Goal: Check status

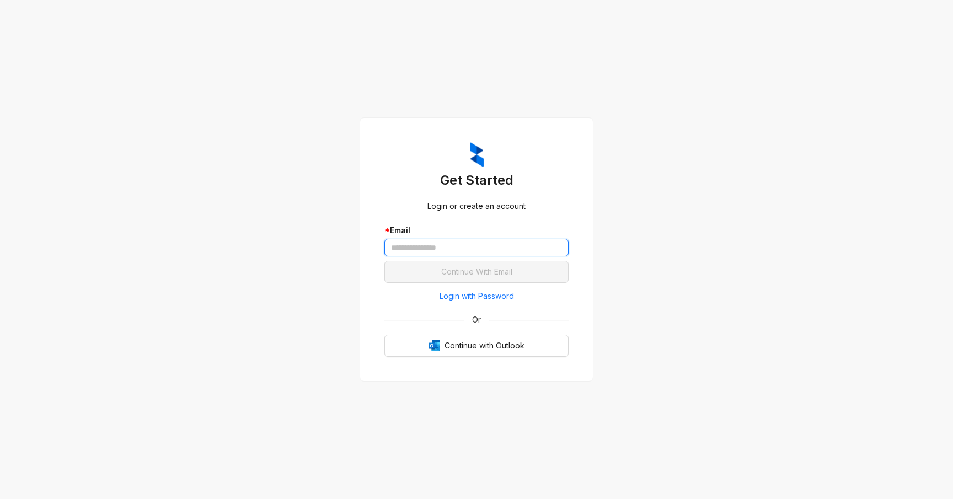
click at [403, 244] on input "text" at bounding box center [477, 248] width 184 height 18
type input "**********"
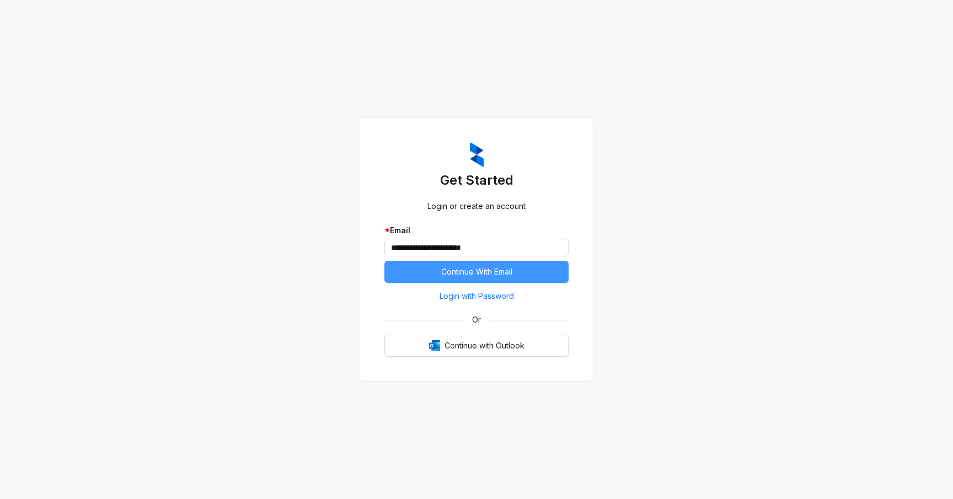
click at [462, 273] on span "Continue With Email" at bounding box center [476, 272] width 71 height 12
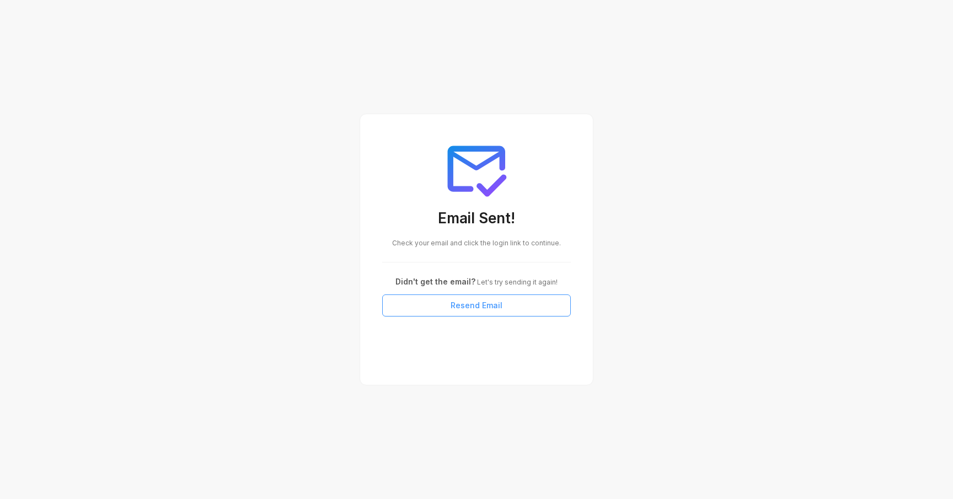
click at [476, 310] on span "Resend Email" at bounding box center [477, 306] width 52 height 12
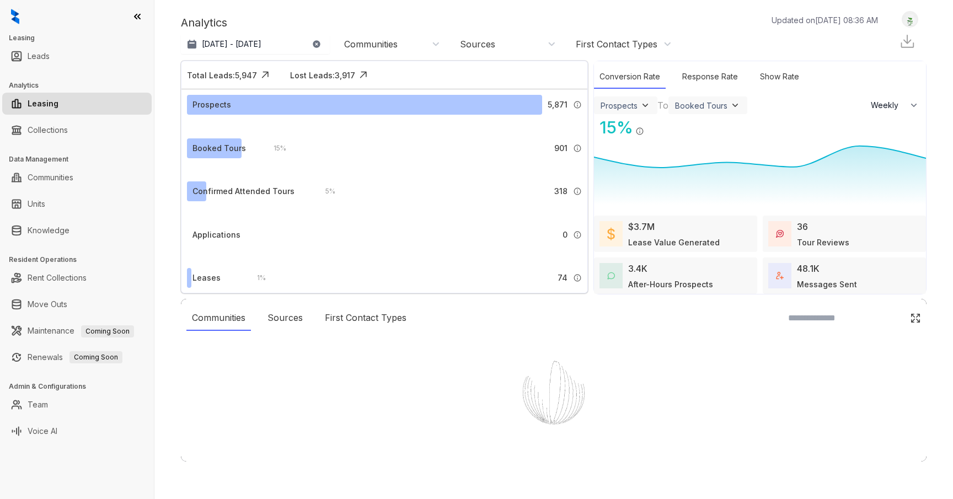
select select "******"
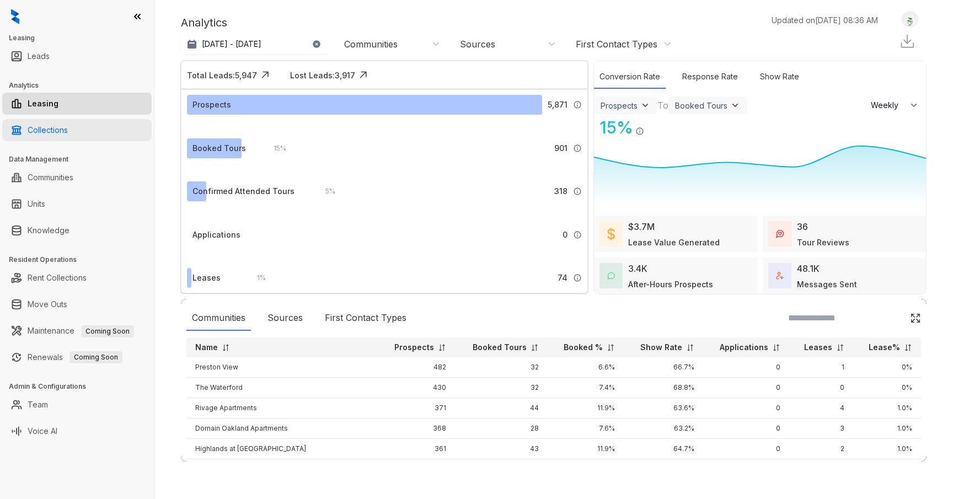
click at [57, 136] on link "Collections" at bounding box center [48, 130] width 40 height 22
click at [47, 129] on link "Collections" at bounding box center [48, 130] width 40 height 22
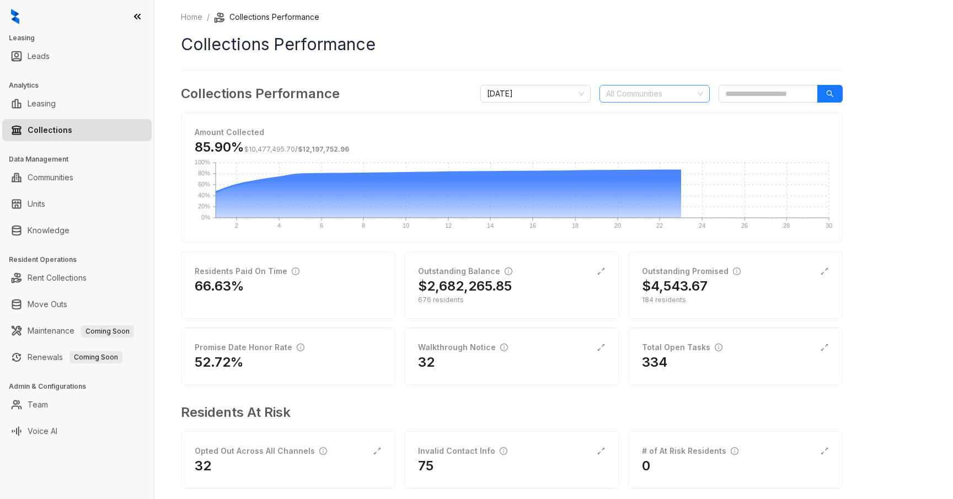
click at [701, 96] on div "All Communities" at bounding box center [655, 94] width 110 height 18
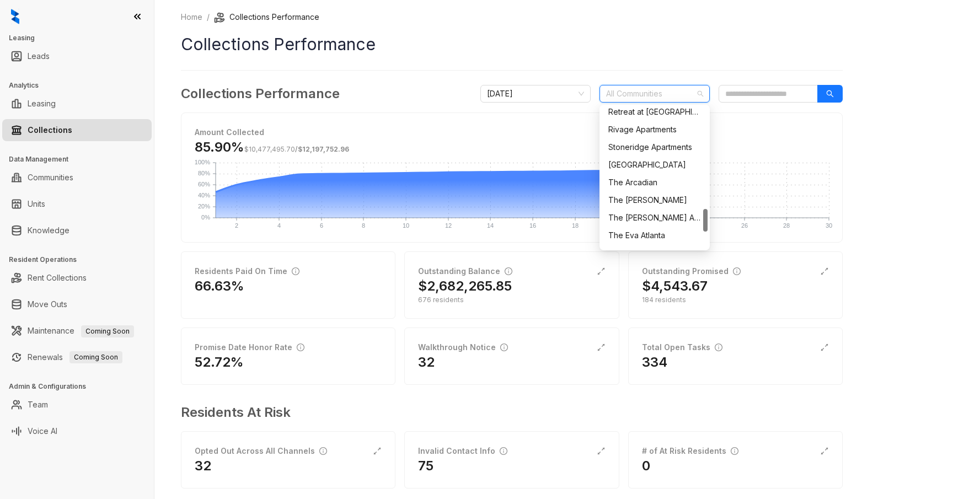
scroll to position [623, 0]
click at [648, 166] on div "Summit Station" at bounding box center [655, 164] width 93 height 12
click at [835, 98] on button "button" at bounding box center [830, 94] width 25 height 18
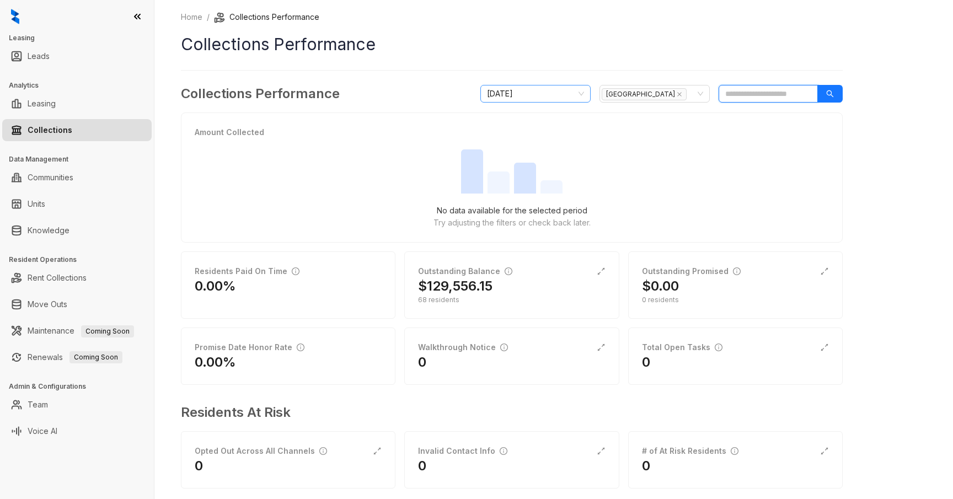
click at [584, 95] on div "September 2025" at bounding box center [536, 94] width 110 height 18
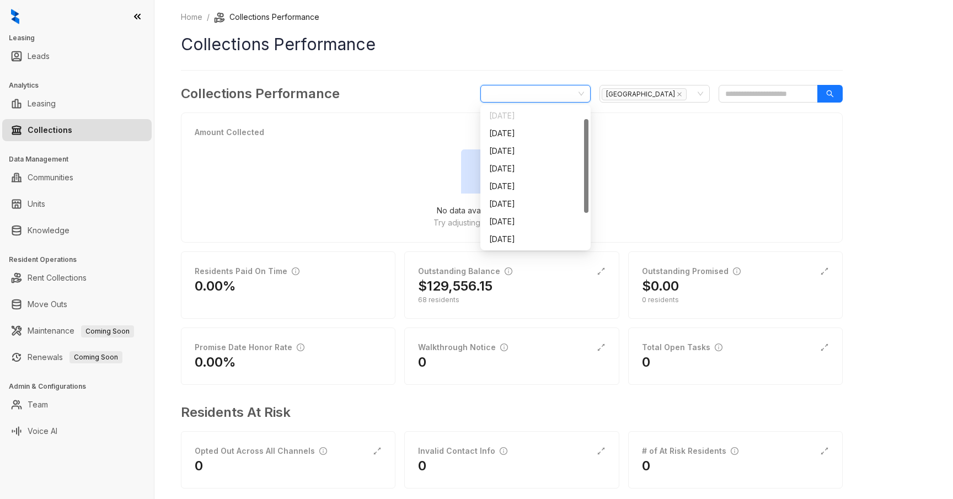
scroll to position [18, 0]
click at [524, 230] on div "August 2025" at bounding box center [536, 222] width 106 height 18
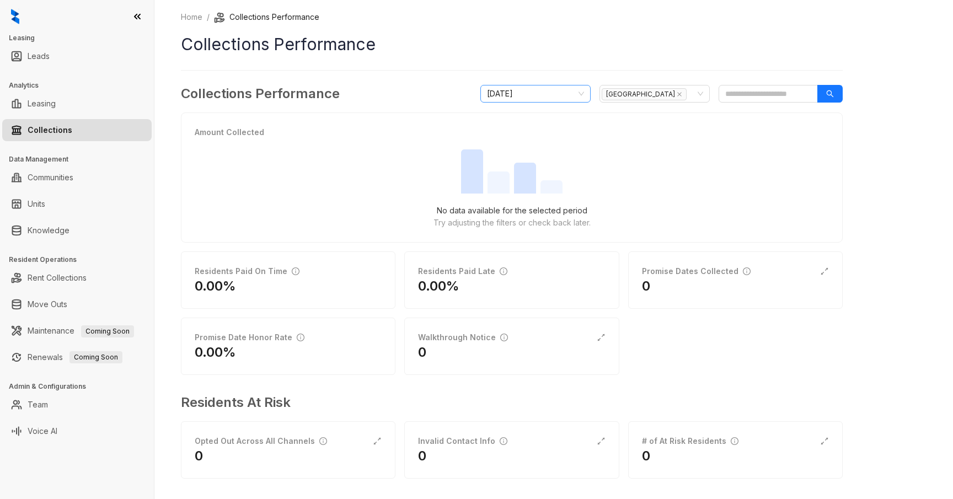
click at [582, 95] on span "August 2025" at bounding box center [535, 94] width 97 height 17
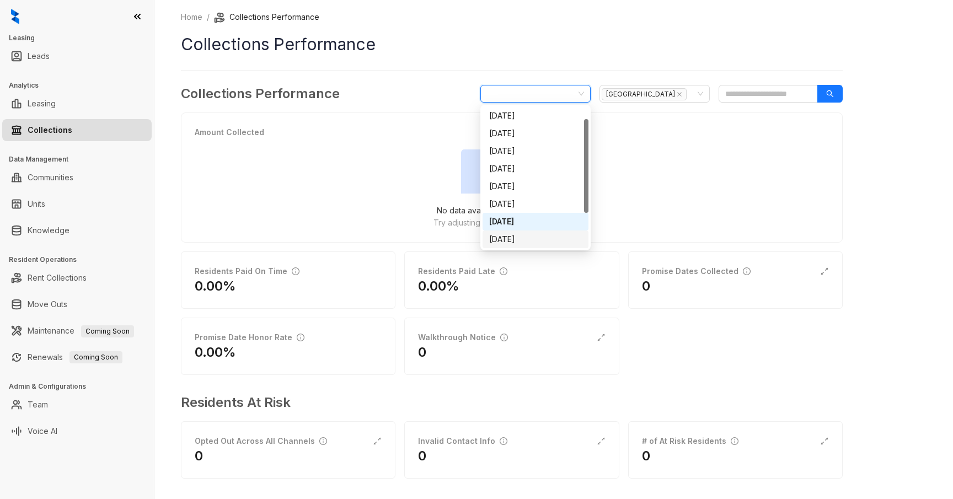
click at [518, 239] on div "September 2025" at bounding box center [535, 239] width 93 height 12
